Goal: Navigation & Orientation: Find specific page/section

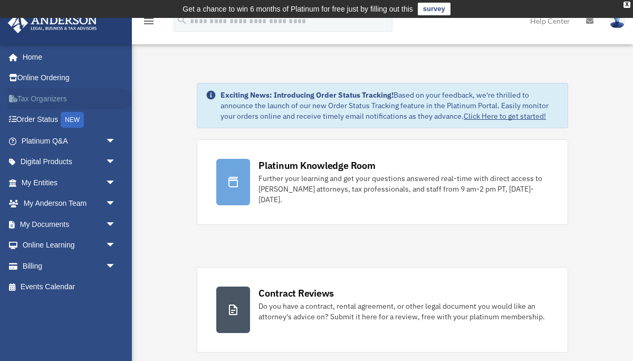
click at [43, 97] on link "Tax Organizers" at bounding box center [69, 98] width 124 height 21
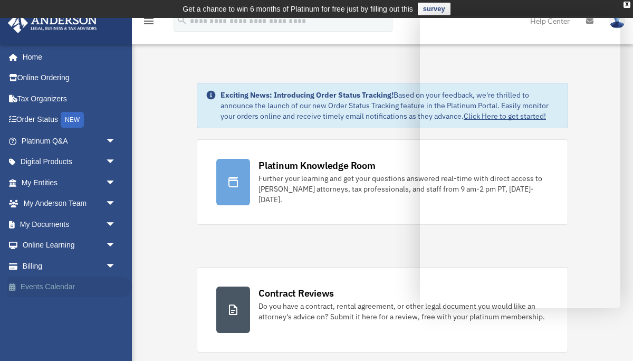
click at [76, 287] on link "Events Calendar" at bounding box center [69, 286] width 124 height 21
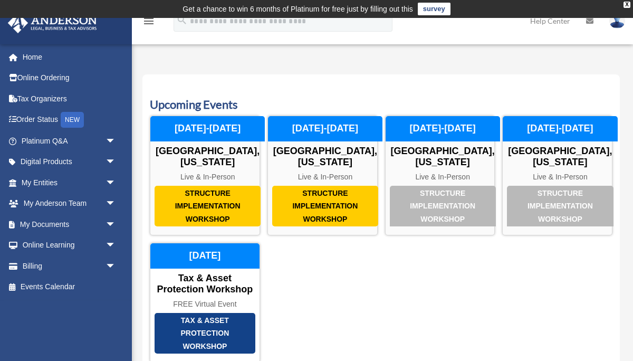
click at [544, 20] on link "Help Center" at bounding box center [550, 21] width 56 height 42
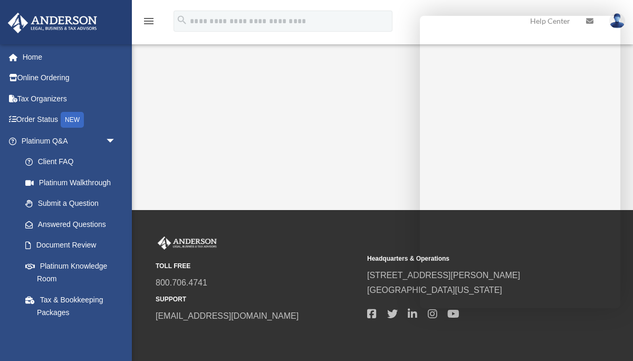
scroll to position [243, 0]
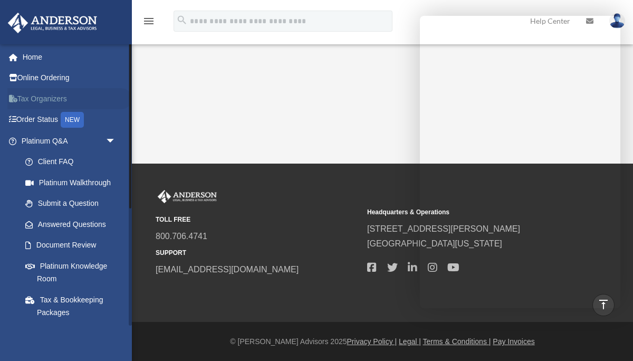
click at [46, 98] on link "Tax Organizers" at bounding box center [69, 98] width 124 height 21
click at [32, 57] on link "Home" at bounding box center [69, 56] width 124 height 21
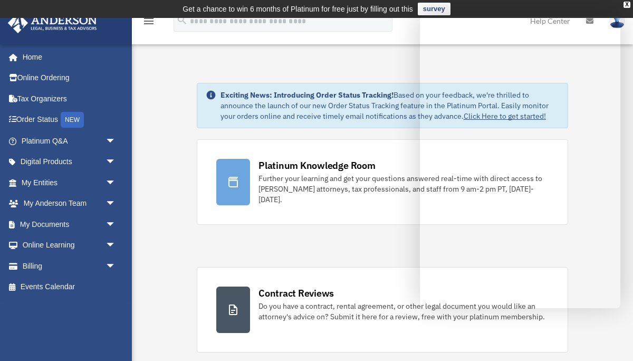
click at [629, 1] on td "Get a chance to win 6 months of Platinum for free just by filling out this surv…" at bounding box center [316, 9] width 633 height 18
click at [626, 5] on div "X" at bounding box center [626, 5] width 7 height 6
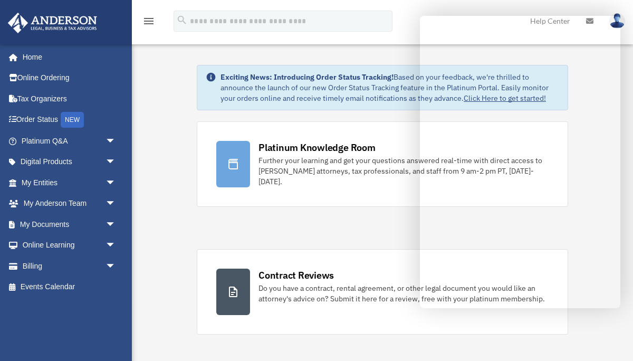
scroll to position [10, 0]
